Goal: Communication & Community: Answer question/provide support

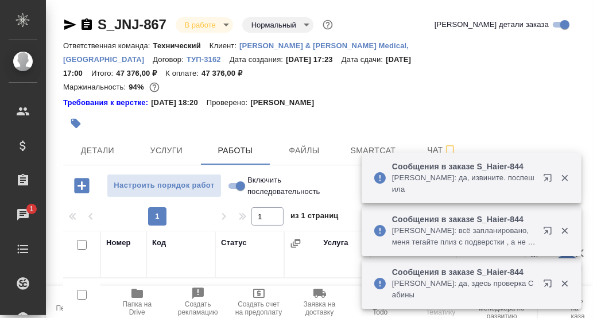
click at [563, 285] on icon "button" at bounding box center [564, 284] width 6 height 6
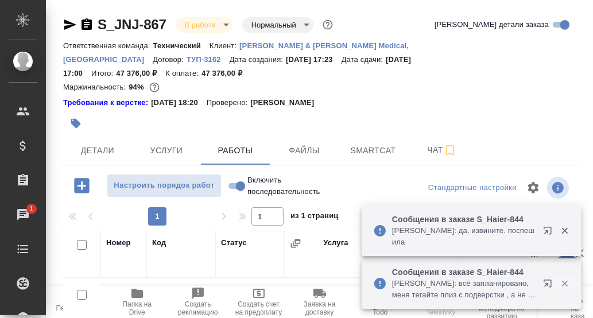
click at [565, 285] on icon "button" at bounding box center [564, 284] width 6 height 6
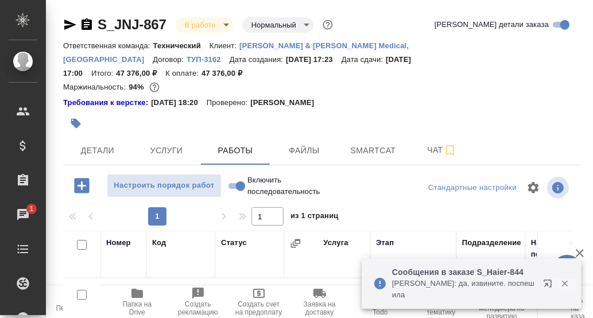
click at [563, 285] on icon "button" at bounding box center [564, 284] width 6 height 6
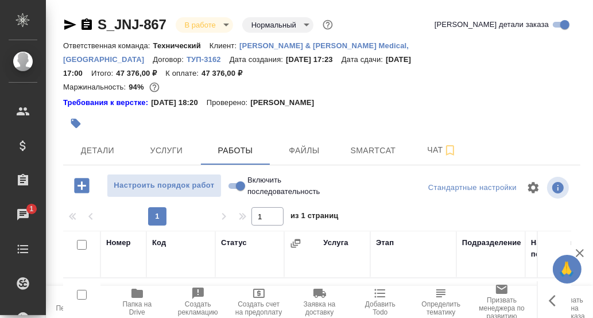
scroll to position [57, 0]
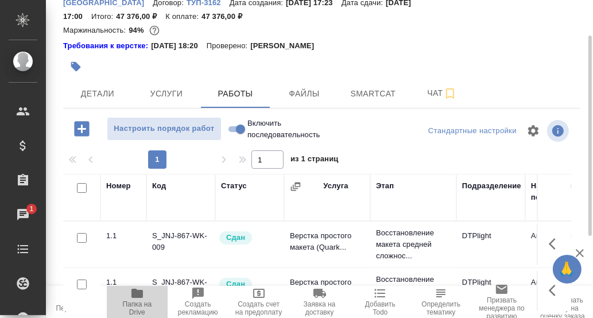
click at [136, 295] on icon "button" at bounding box center [136, 293] width 11 height 9
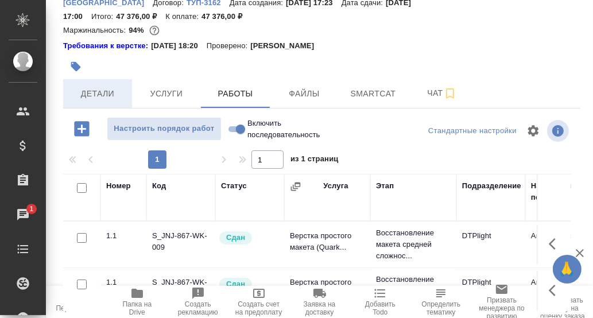
drag, startPoint x: 96, startPoint y: 85, endPoint x: 98, endPoint y: 98, distance: 12.2
click at [96, 87] on span "Детали" at bounding box center [97, 94] width 55 height 14
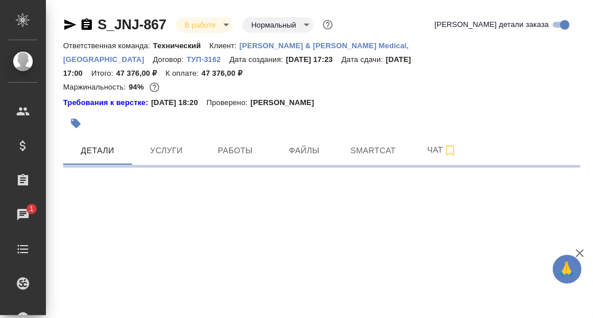
select select "RU"
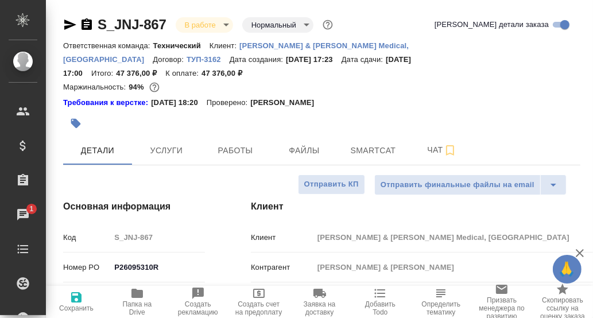
type textarea "x"
click at [431, 143] on span "Чат" at bounding box center [441, 150] width 55 height 14
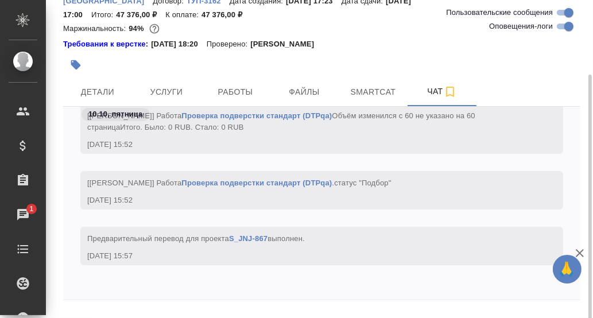
scroll to position [78, 0]
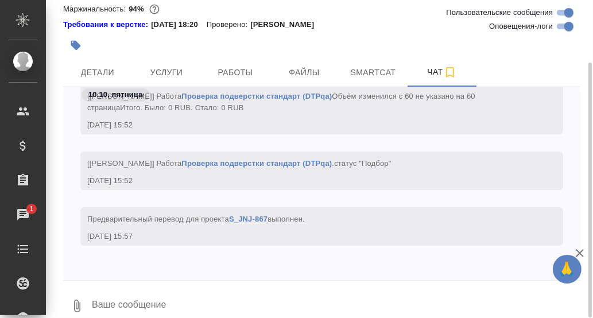
click at [170, 266] on div "10.10, пятница [Заборова Александра] Работа Проверка подверстки стандарт (DTPqa…" at bounding box center [321, 206] width 517 height 239
click at [166, 286] on textarea at bounding box center [335, 305] width 489 height 39
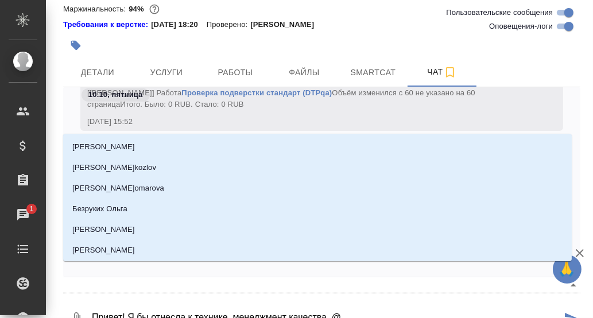
type textarea "Привет! Я бы отнесла к технике, менеджмент качества. @G"
type input "G"
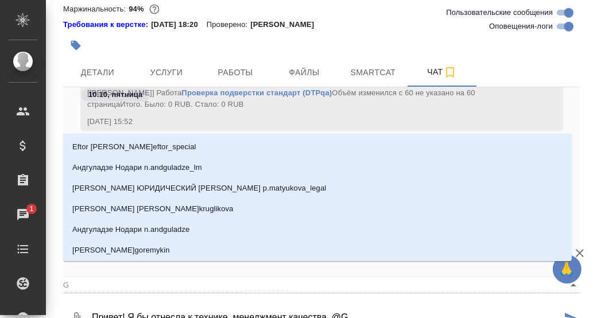
type textarea "Привет! Я бы отнесла к технике, менеджмент качества. @"
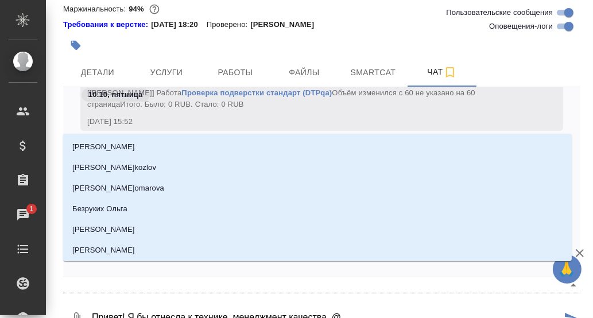
type textarea "Привет! Я бы отнесла к технике, менеджмент качества. @П"
type input "П"
type textarea "Привет! Я бы отнесла к технике, менеджмент качества. @Пр"
type input "Пр"
type textarea "Привет! Я бы отнесла к технике, менеджмент качества. @Пра"
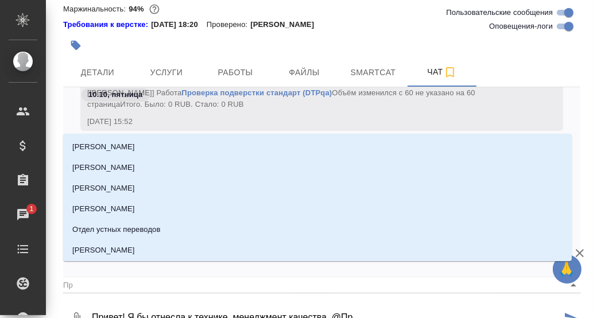
type input "Пра"
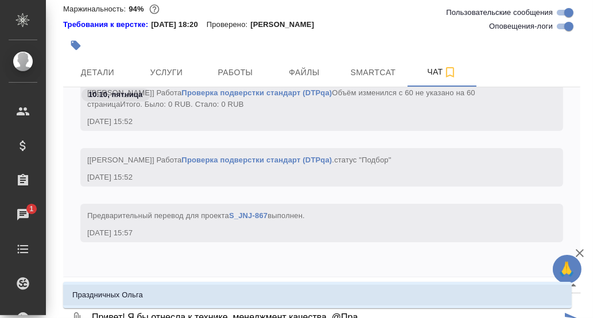
type textarea "Привет! Я бы отнесла к технике, менеджмент качества. @Праз"
type input "Праз"
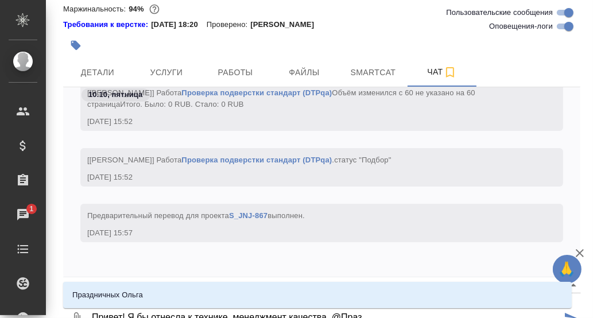
type textarea "Привет! Я бы отнесла к технике, менеджмент качества. @Празд"
type input "Празд"
type textarea "Привет! Я бы отнесла к технике, менеджмент качества. @Праздн"
type input "Праздн"
click at [147, 291] on li "Праздничных Ольга" at bounding box center [317, 295] width 508 height 21
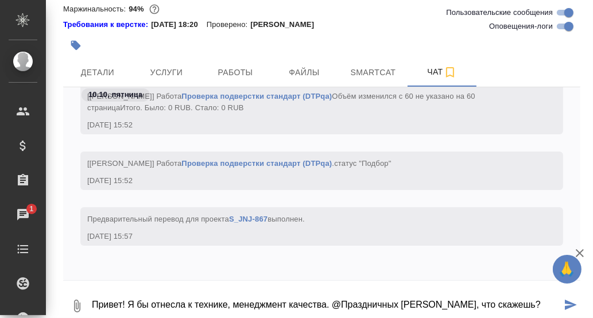
type textarea "Привет! Я бы отнесла к технике, менеджмент качества. @Праздничных Ольга, что ск…"
